Goal: Information Seeking & Learning: Learn about a topic

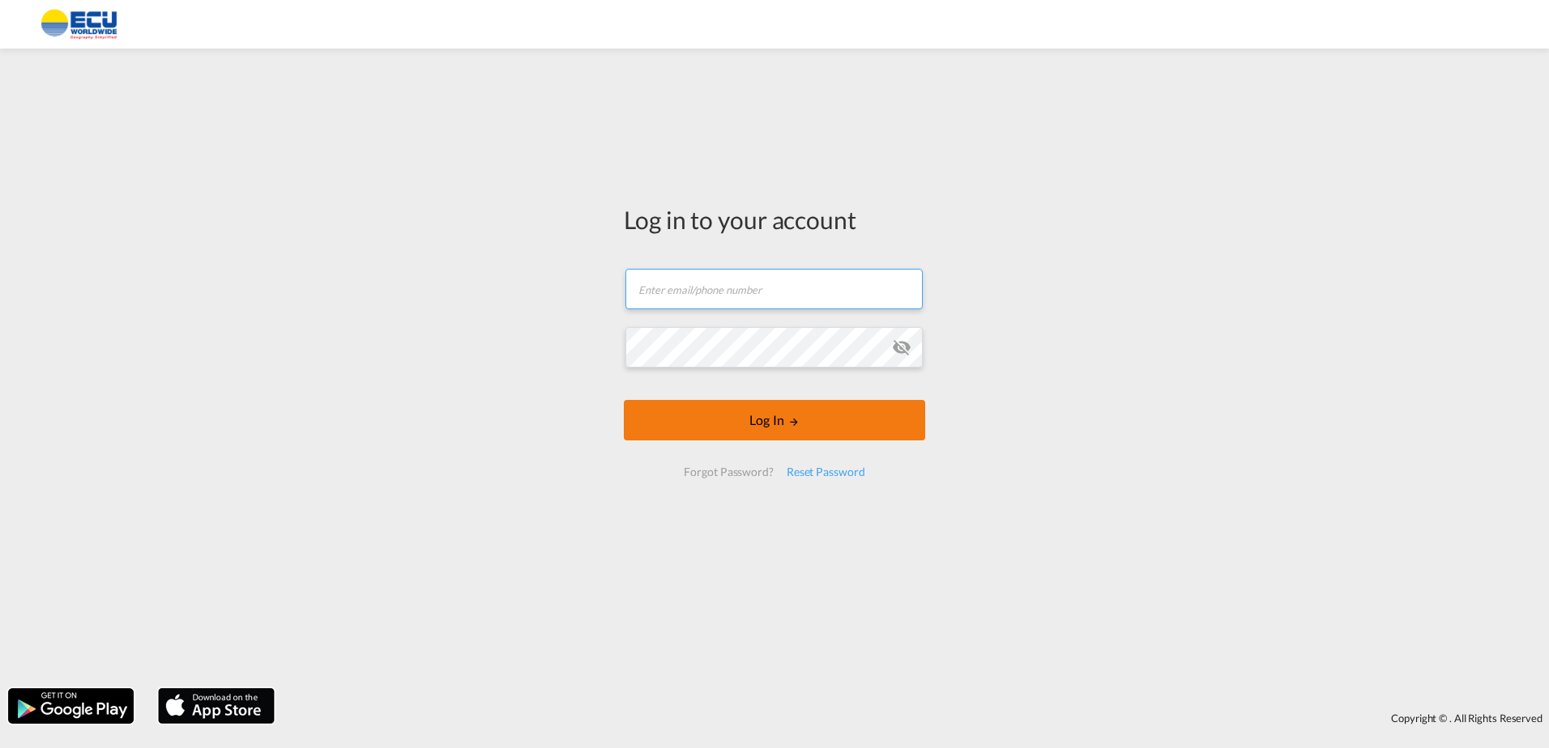
type input "[PERSON_NAME][EMAIL_ADDRESS][DOMAIN_NAME]"
click at [756, 425] on button "Log In" at bounding box center [774, 420] width 301 height 41
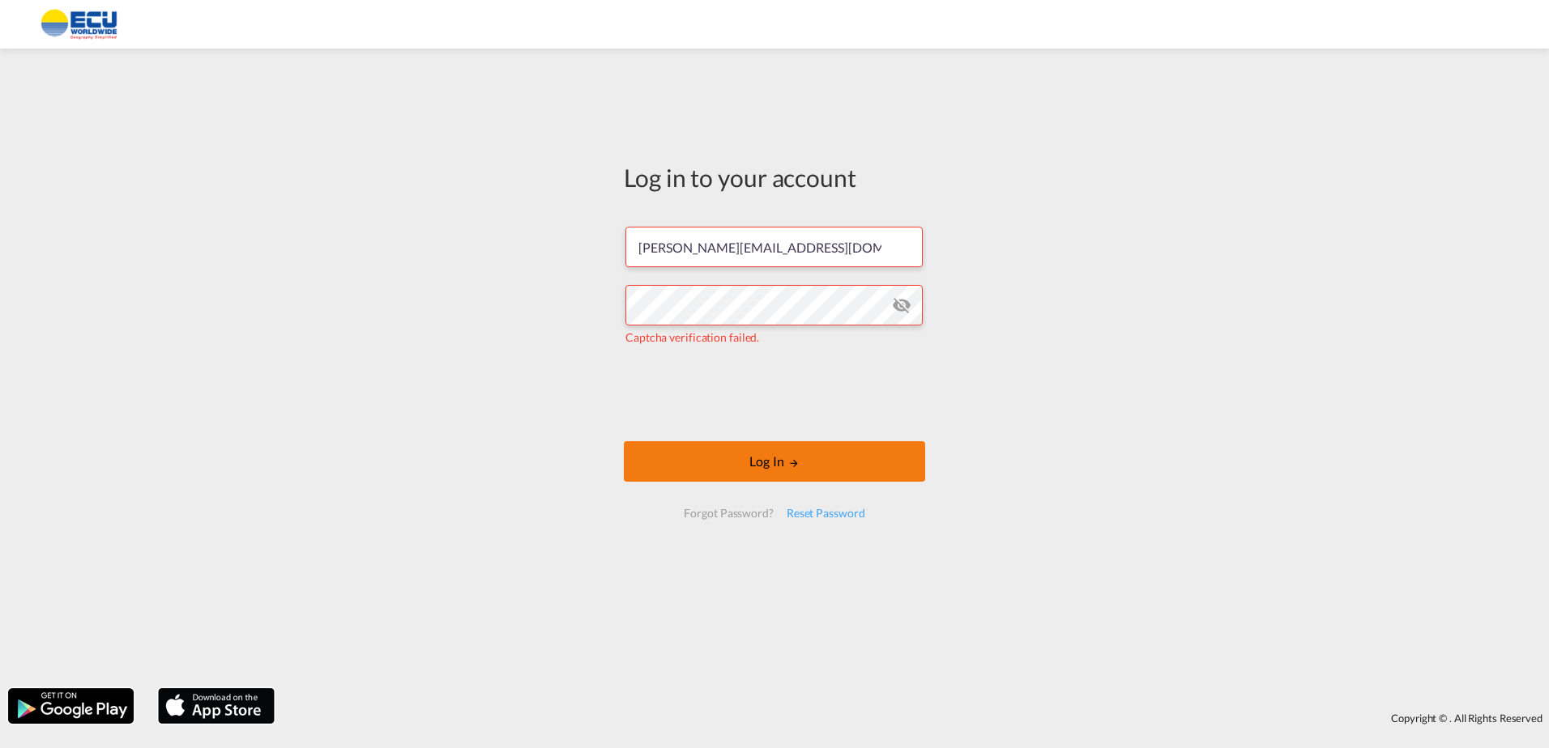
click at [807, 456] on button "Log In" at bounding box center [774, 461] width 301 height 41
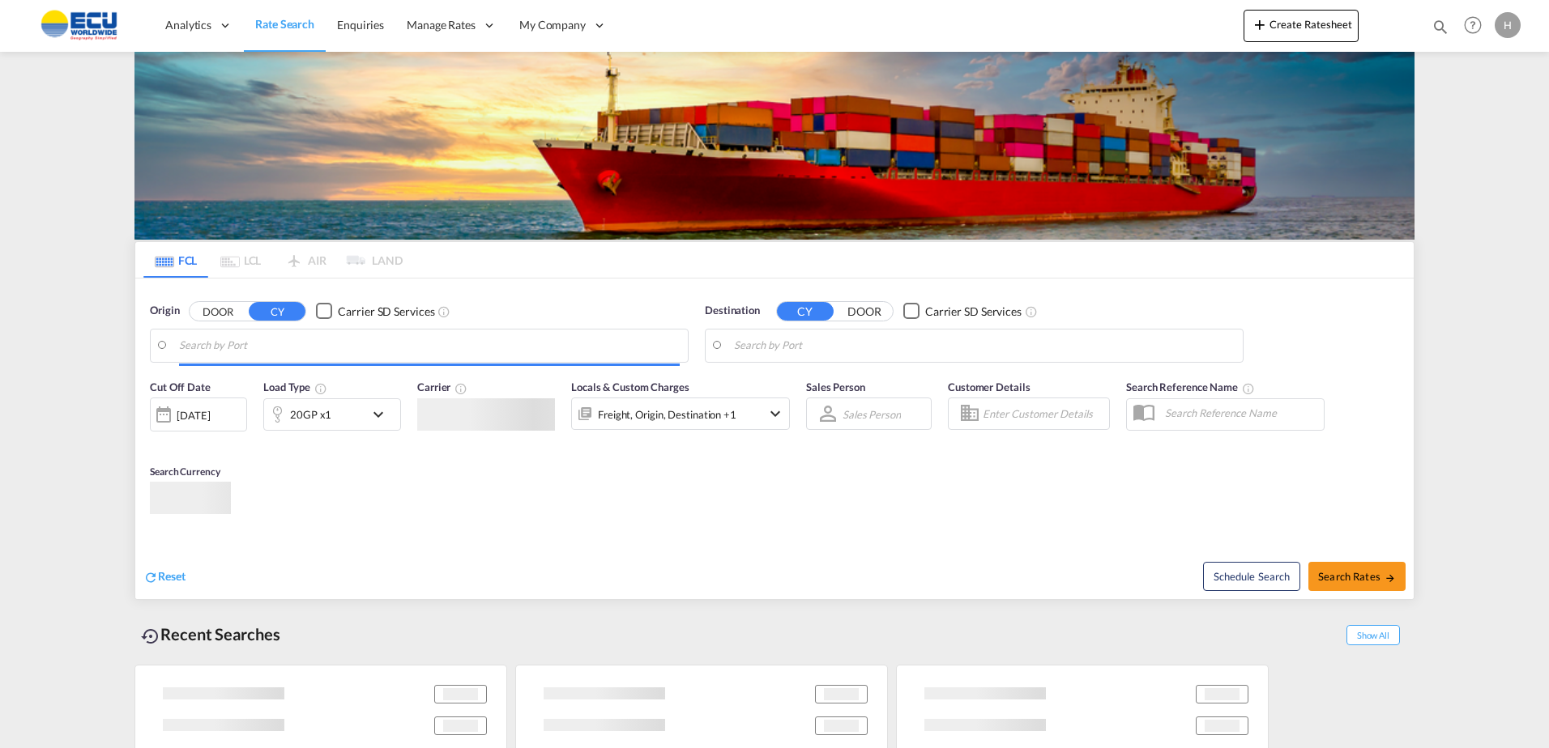
type input "[GEOGRAPHIC_DATA], [GEOGRAPHIC_DATA]"
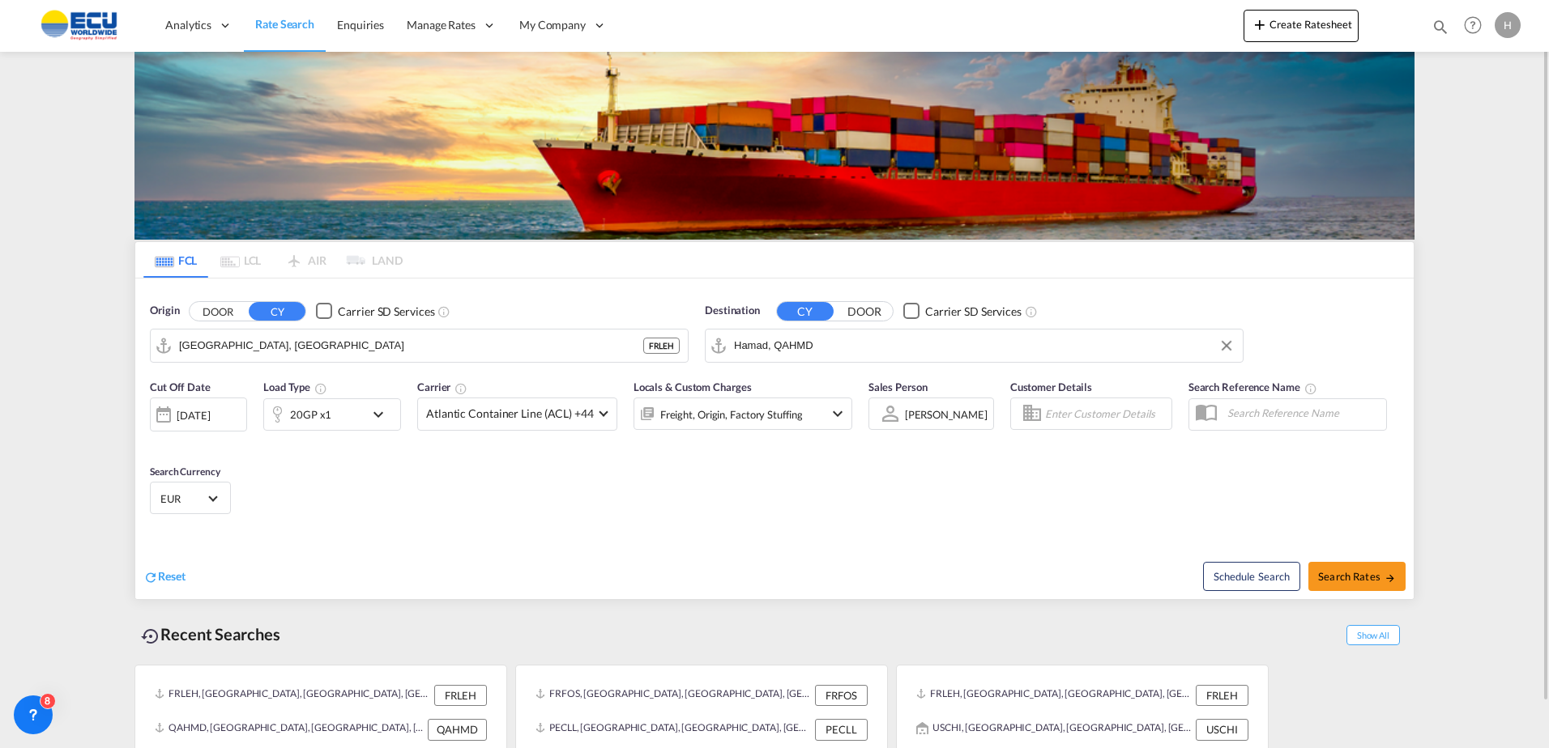
click at [821, 338] on input "Hamad, QAHMD" at bounding box center [984, 346] width 501 height 24
click at [816, 379] on div "San Antonio [GEOGRAPHIC_DATA] CLSAI" at bounding box center [868, 390] width 324 height 49
type input "San Antonio, CLSAI"
click at [550, 420] on span "Atlantic Container Line (ACL) +44" at bounding box center [510, 414] width 168 height 16
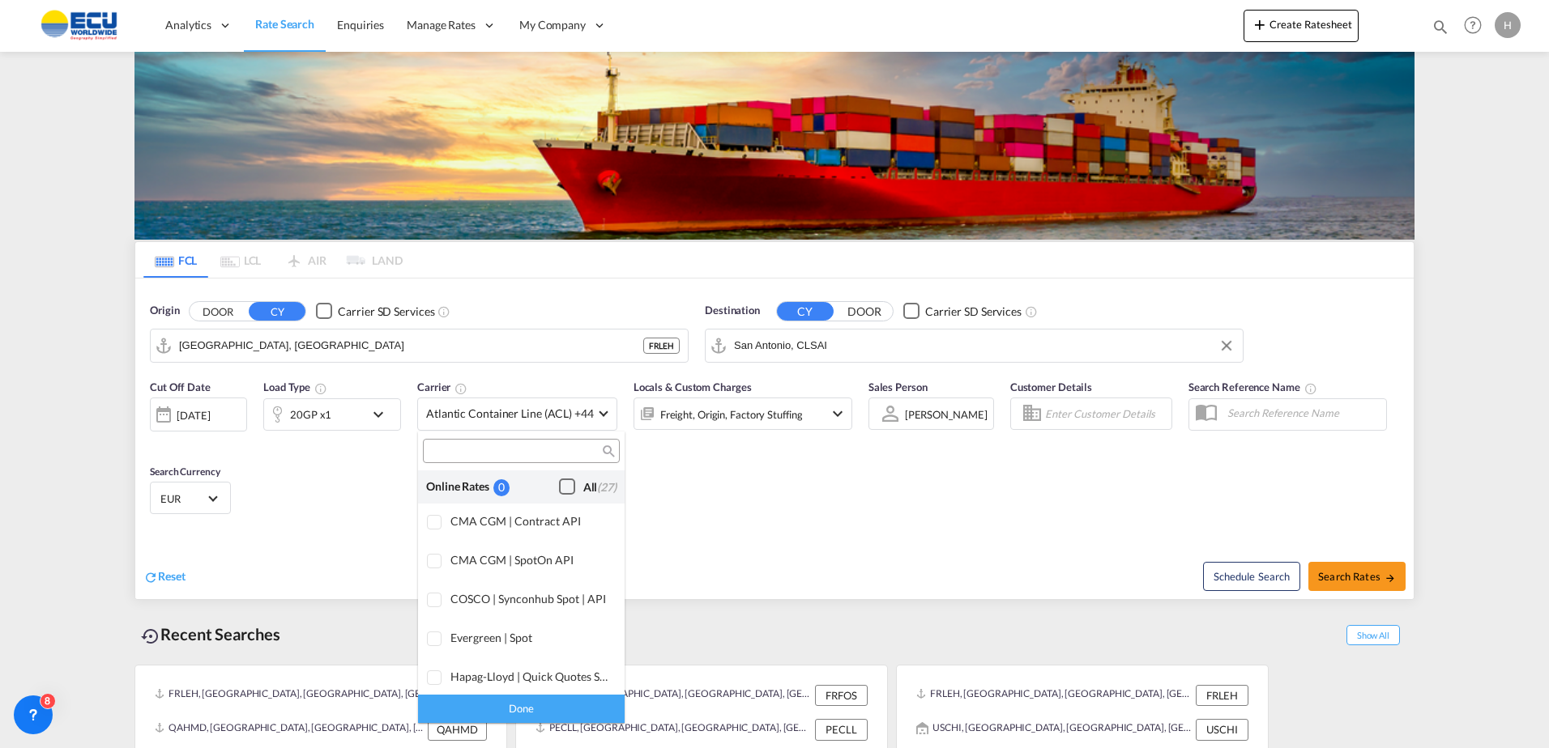
click at [559, 488] on div "Checkbox No Ink" at bounding box center [567, 487] width 16 height 16
click at [548, 706] on div "Done" at bounding box center [521, 709] width 207 height 28
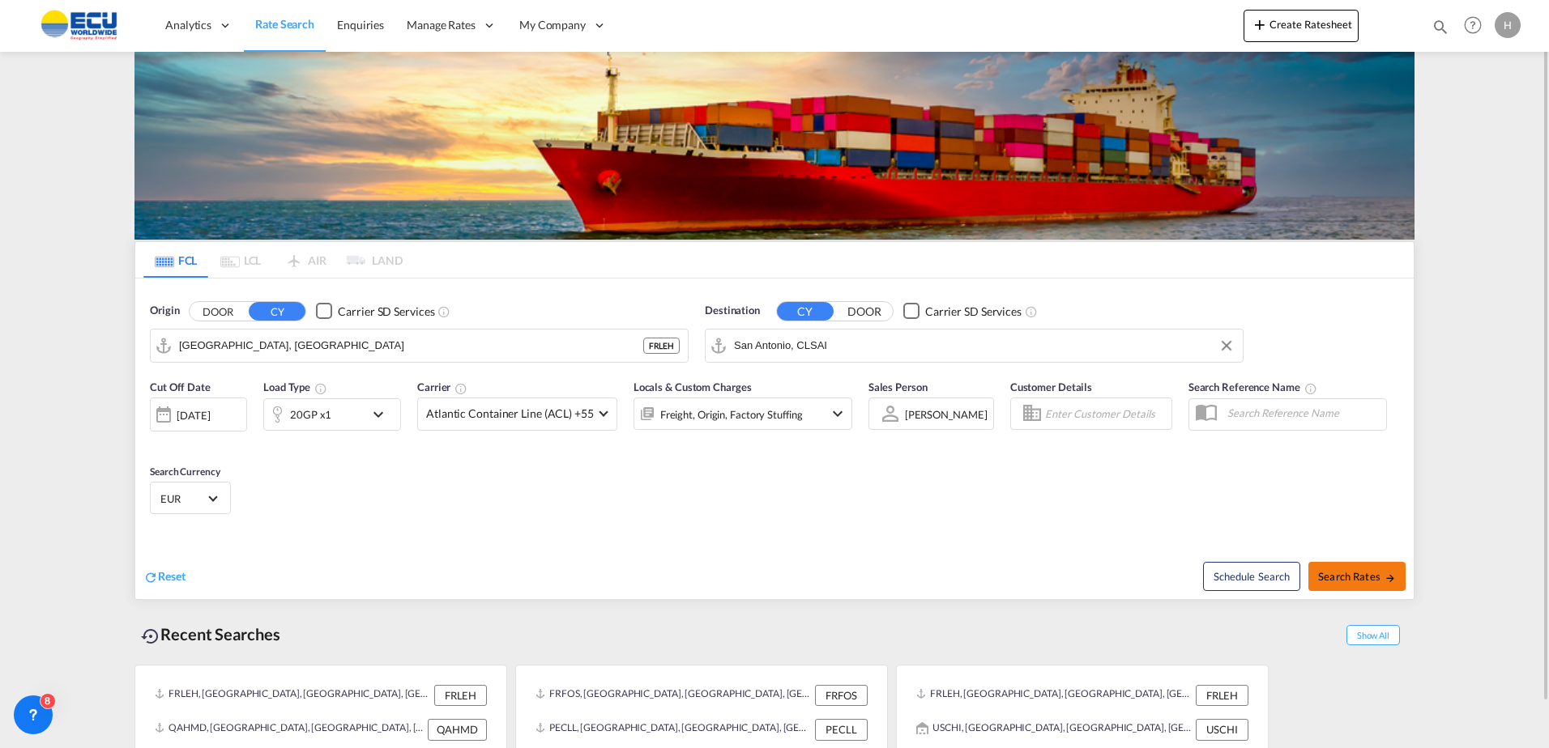
click at [1368, 576] on span "Search Rates" at bounding box center [1357, 576] width 78 height 13
type input "FRLEH to CLSAI / [DATE]"
